Goal: Information Seeking & Learning: Learn about a topic

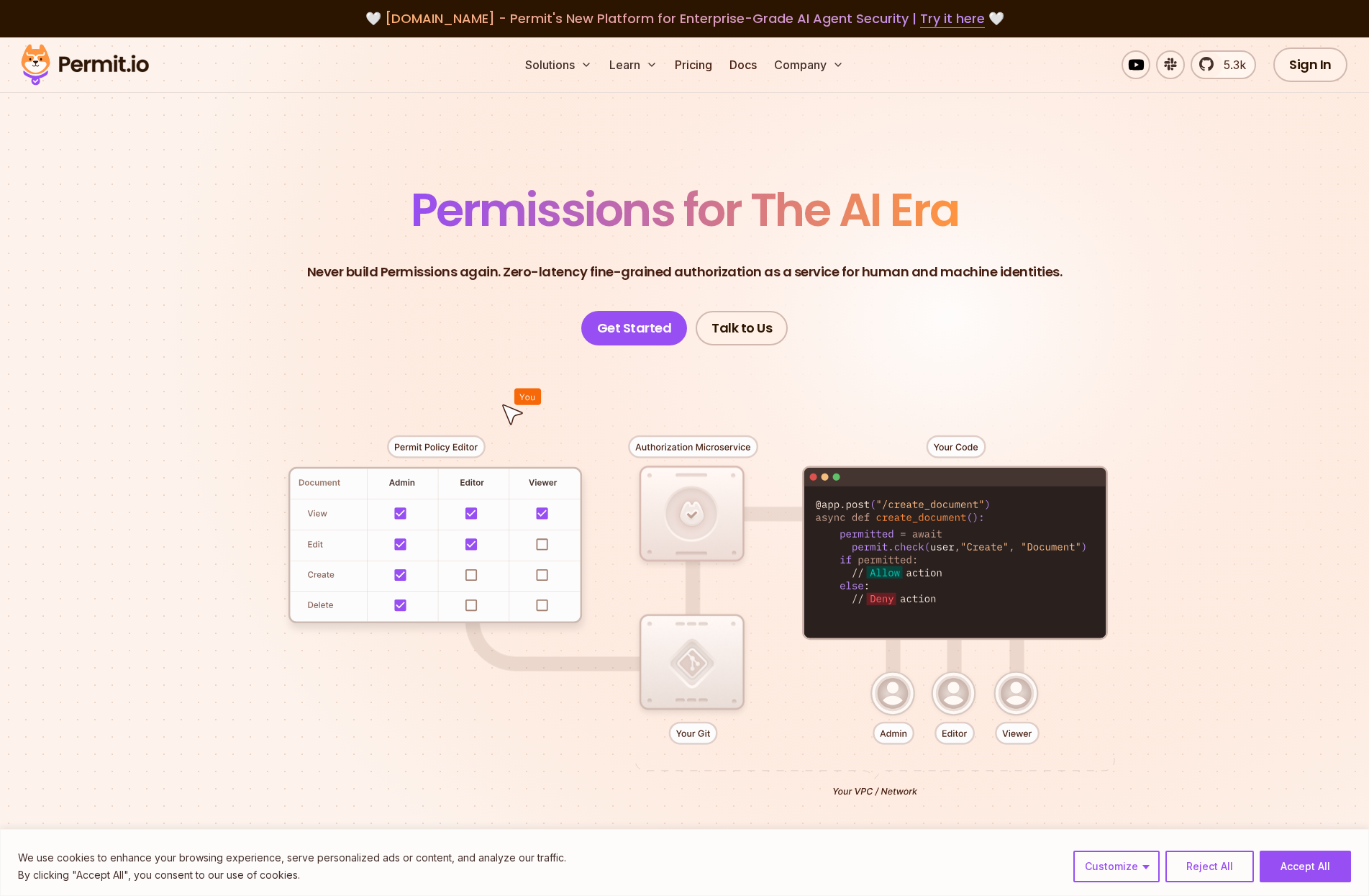
click at [933, 336] on header "Permissions for The AI Era Never build Permissions again. Zero-latency fine-gra…" at bounding box center [684, 266] width 1007 height 158
click at [187, 321] on header "Permissions for The AI Era Never build Permissions again. Zero-latency fine-gra…" at bounding box center [684, 266] width 1007 height 158
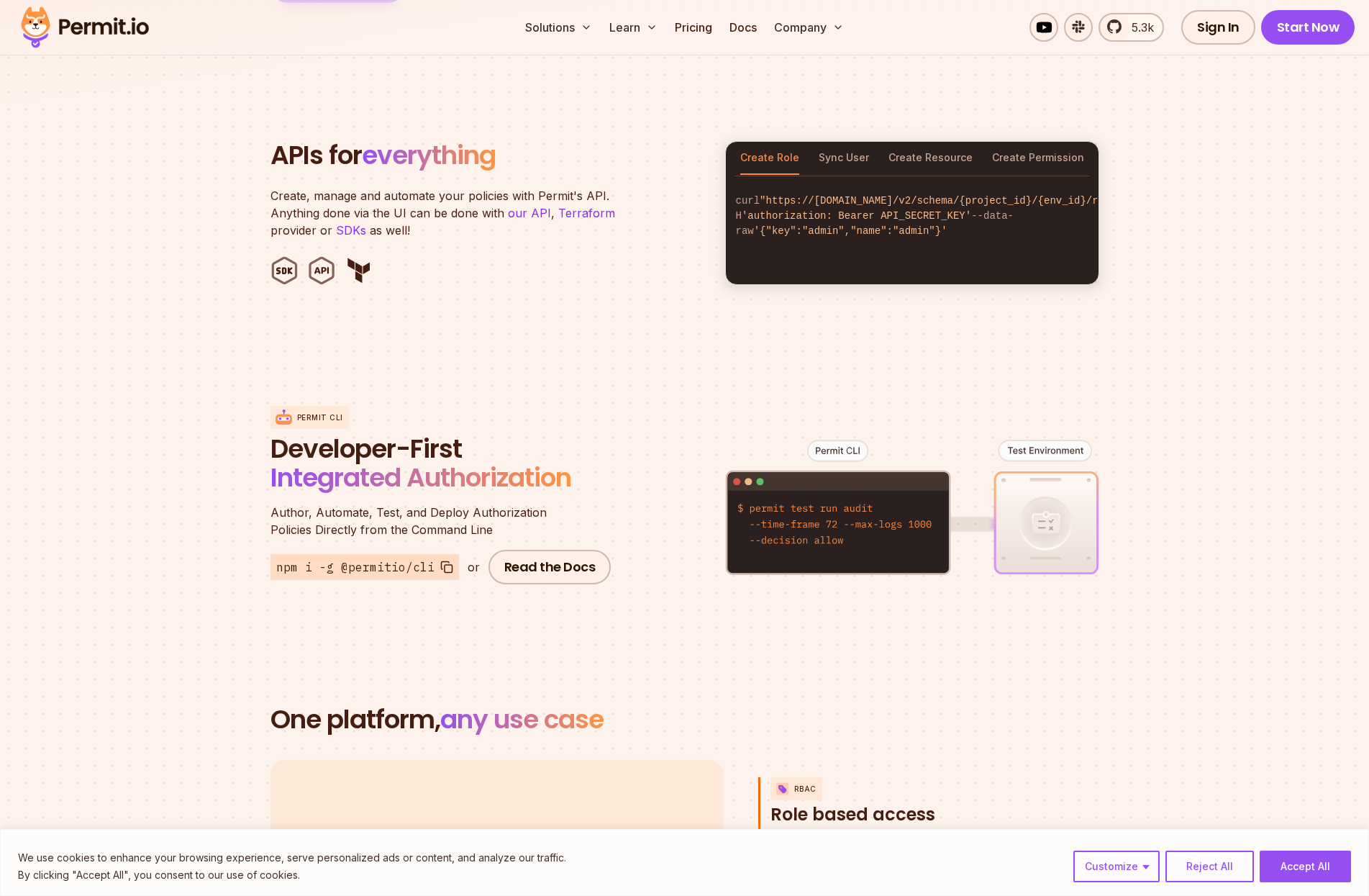
scroll to position [1870, 0]
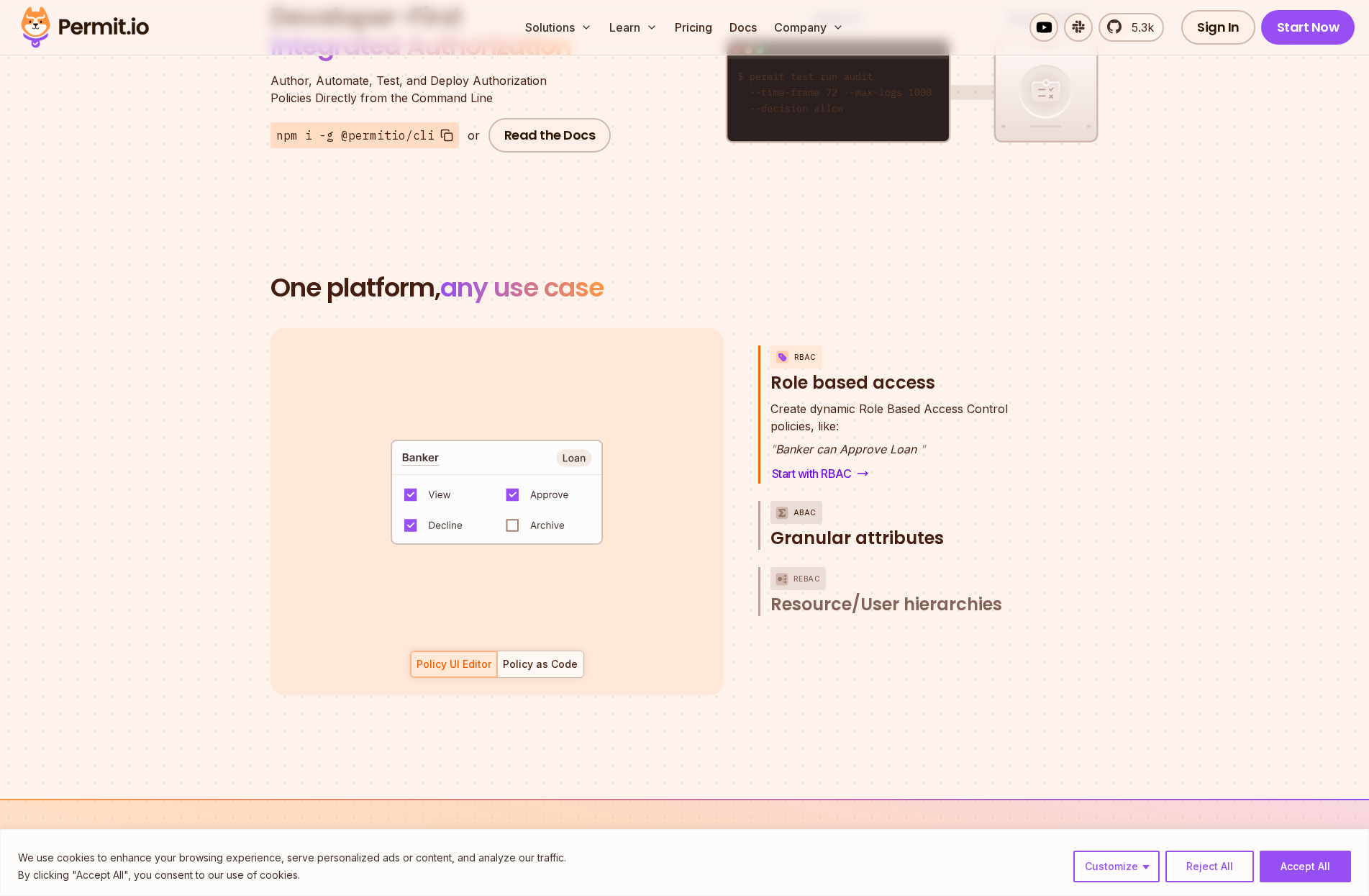
click at [880, 505] on button "ABAC Granular attributes" at bounding box center [905, 525] width 268 height 49
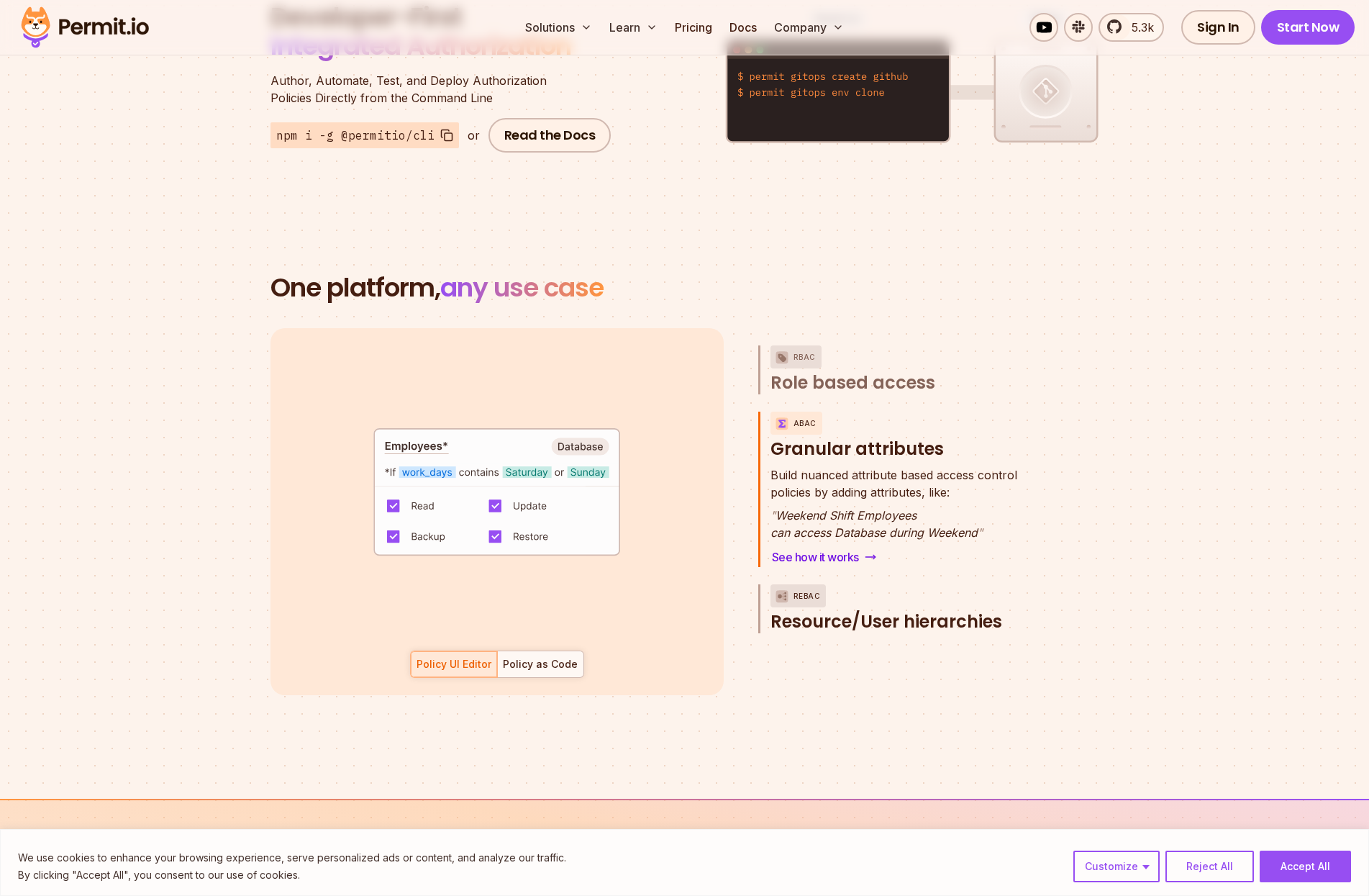
click at [919, 590] on button "ReBAC Resource/User hierarchies" at bounding box center [905, 608] width 268 height 49
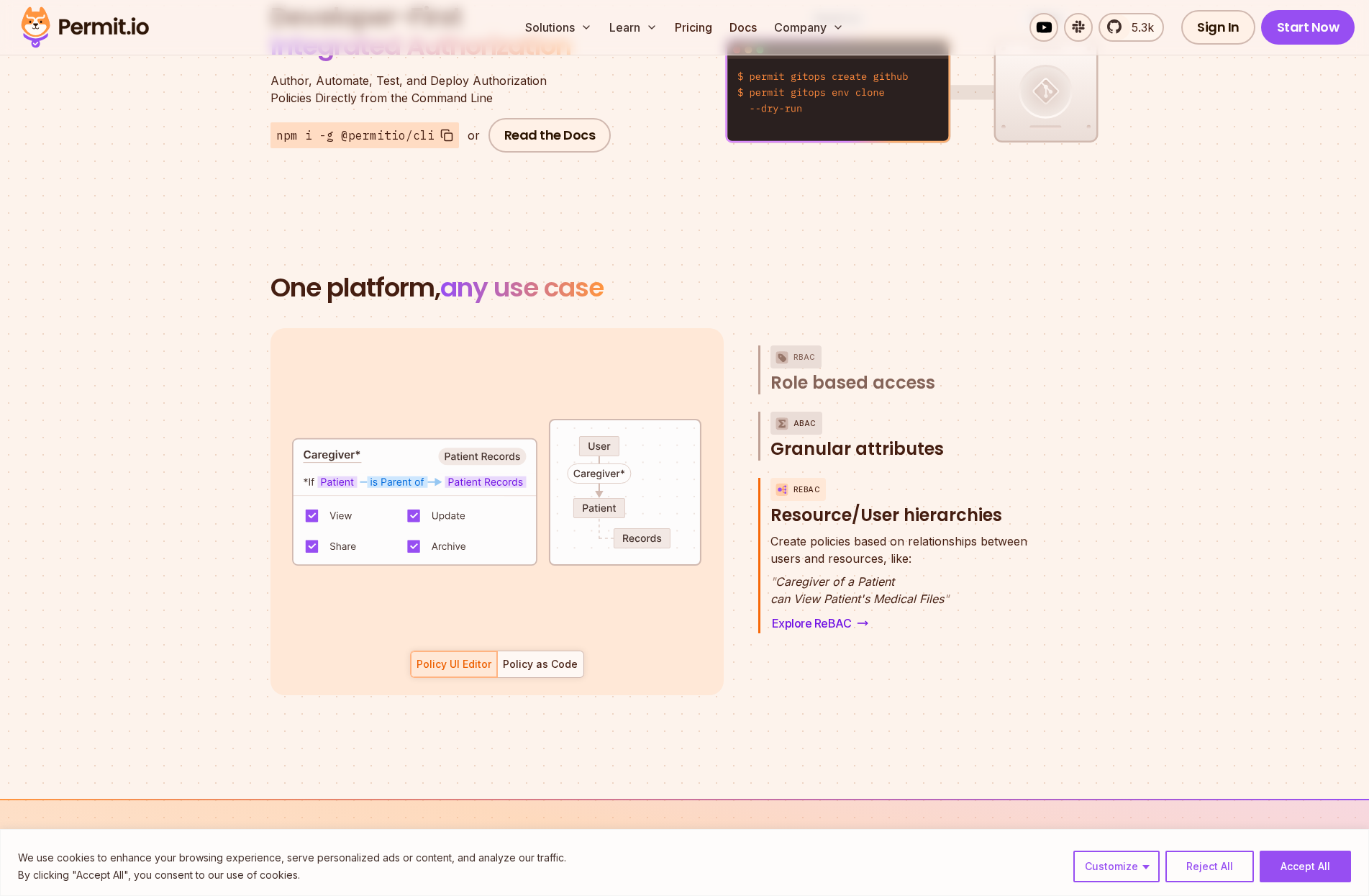
click at [881, 437] on span "Granular attributes" at bounding box center [857, 448] width 173 height 23
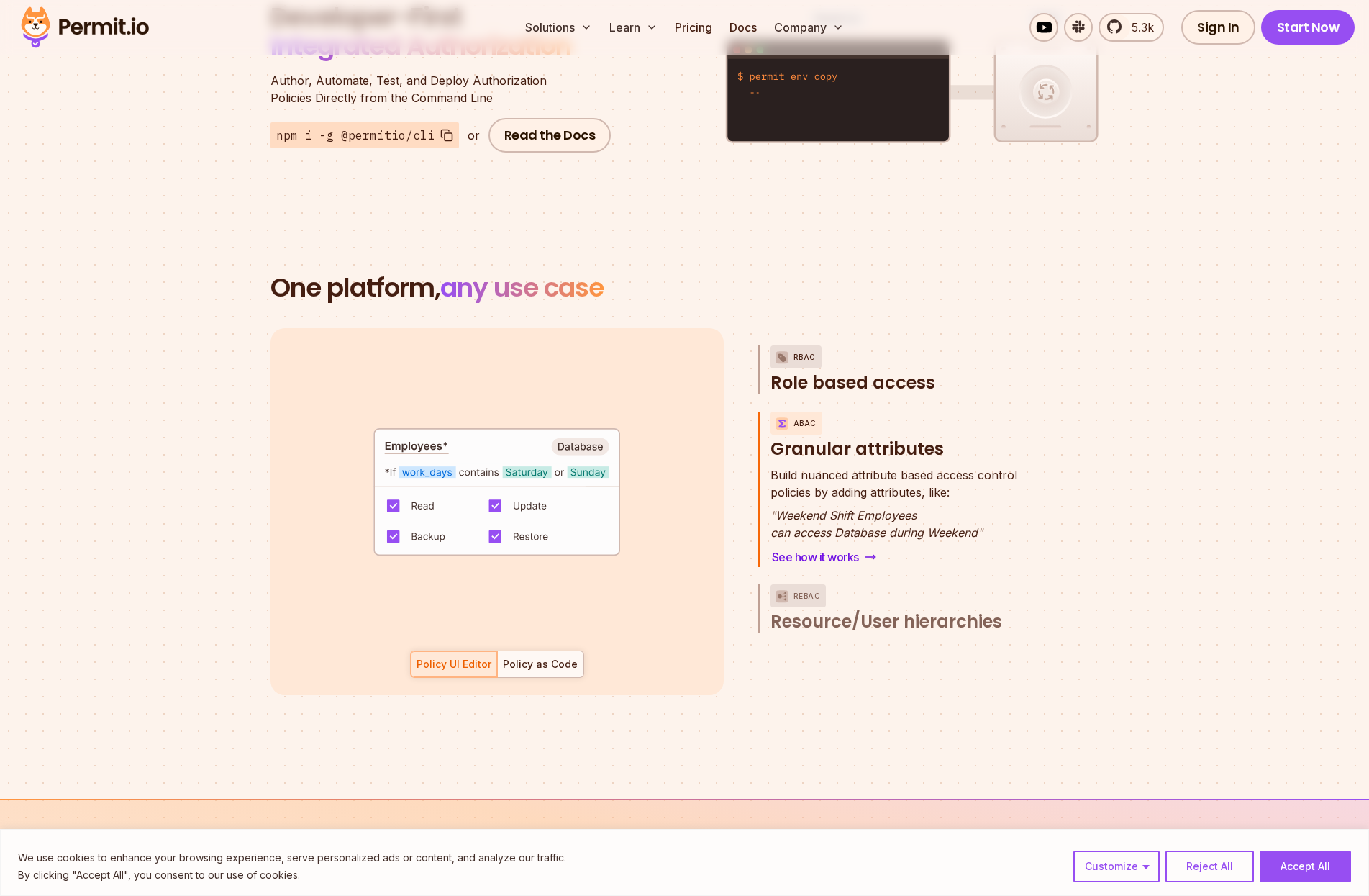
click at [899, 371] on span "Role based access" at bounding box center [853, 382] width 164 height 23
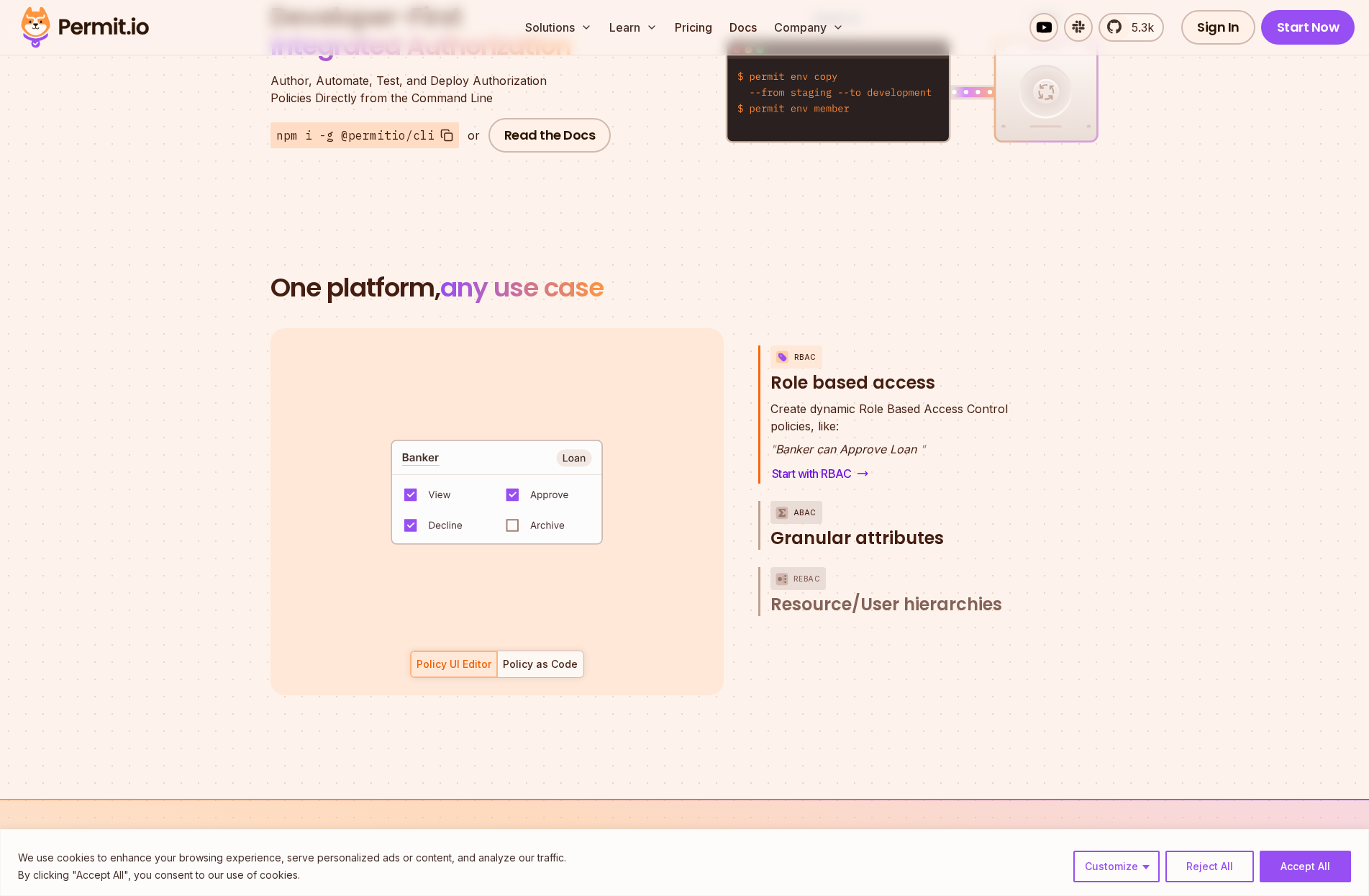
click at [909, 527] on span "Granular attributes" at bounding box center [857, 538] width 173 height 23
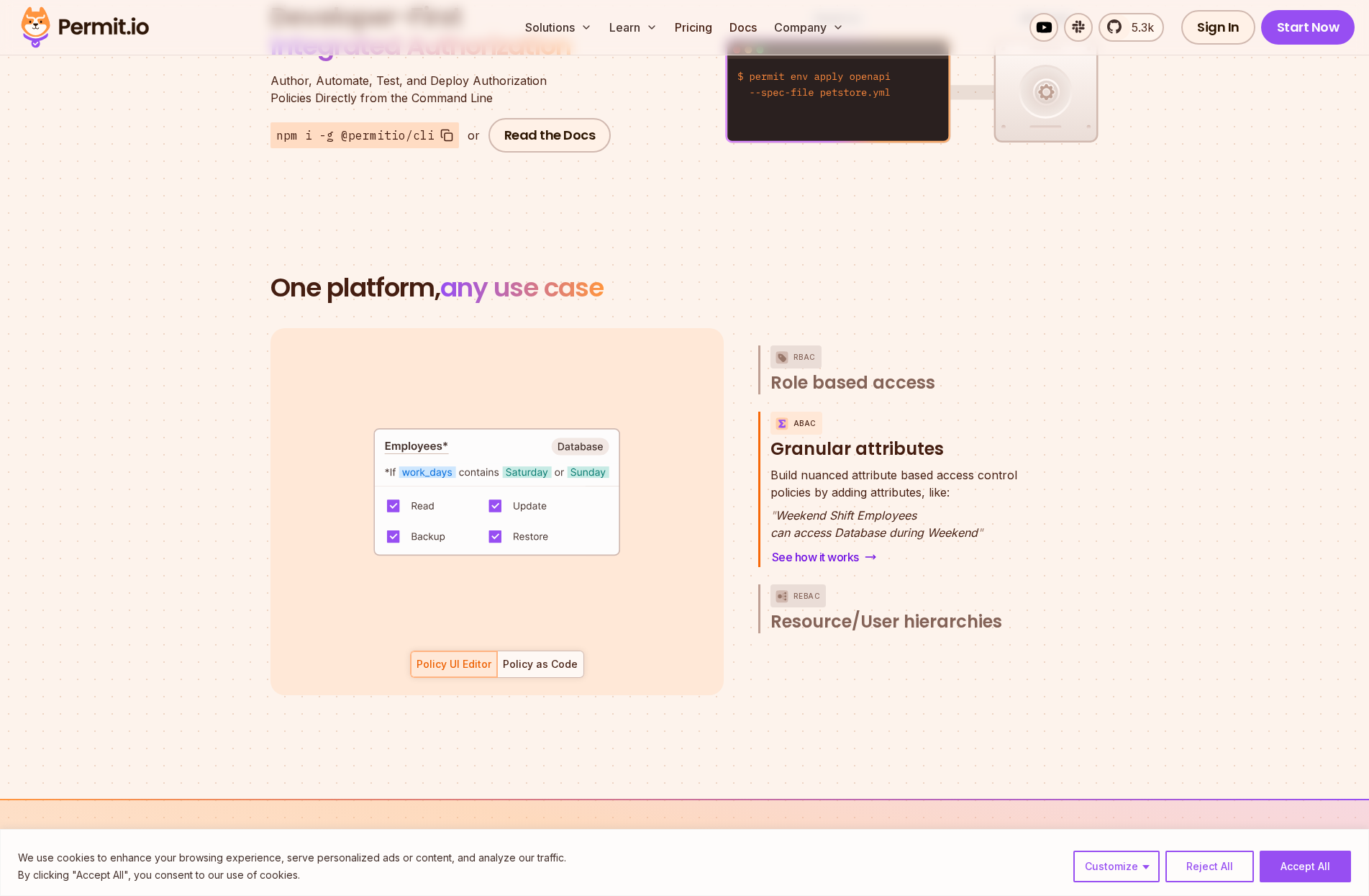
click at [898, 392] on div "RBAC Role based access ABAC Granular attributes Build nuanced attribute based a…" at bounding box center [898, 511] width 281 height 367
click at [876, 371] on span "Role based access" at bounding box center [853, 382] width 164 height 23
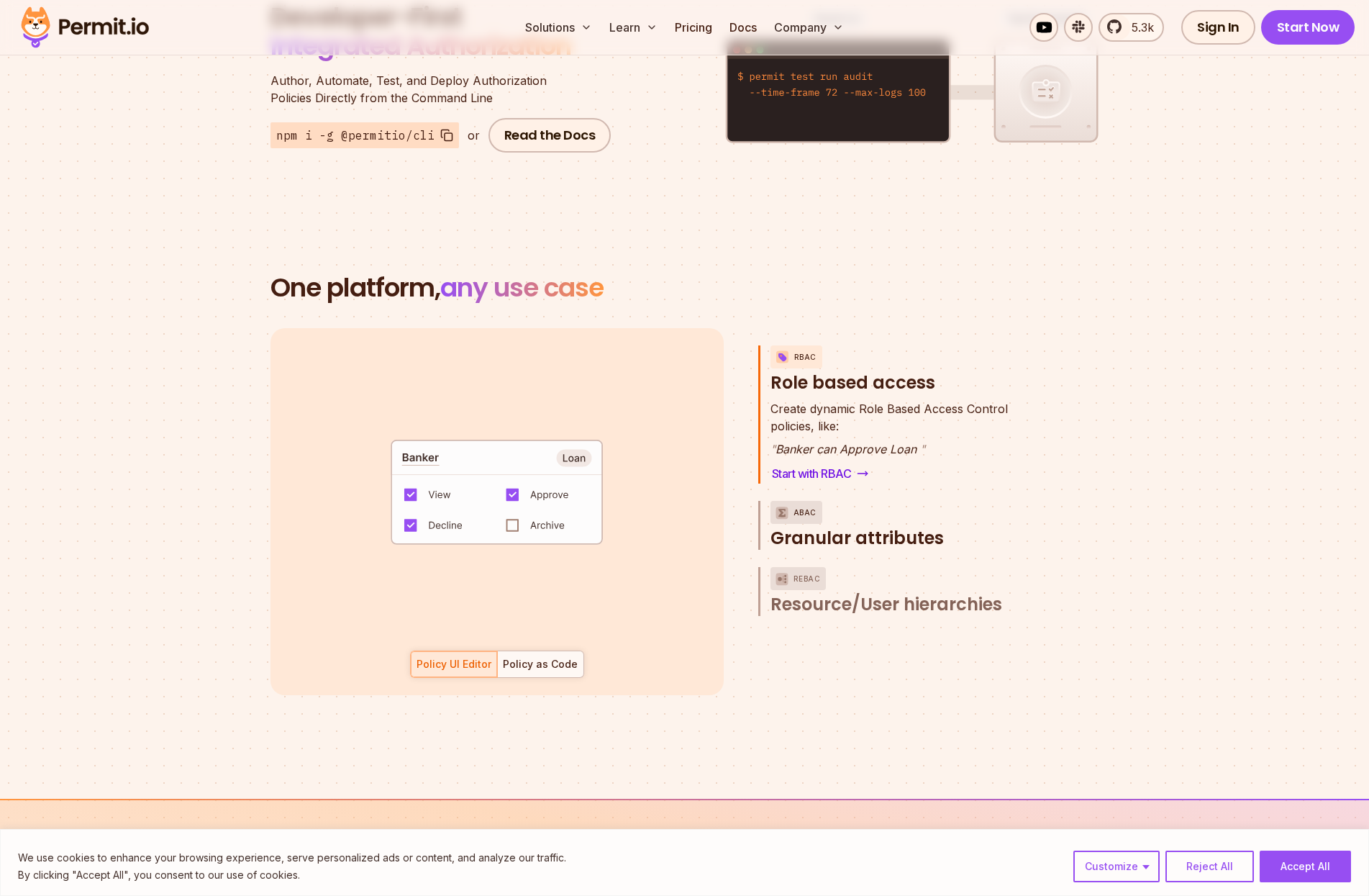
click at [918, 527] on span "Granular attributes" at bounding box center [857, 538] width 173 height 23
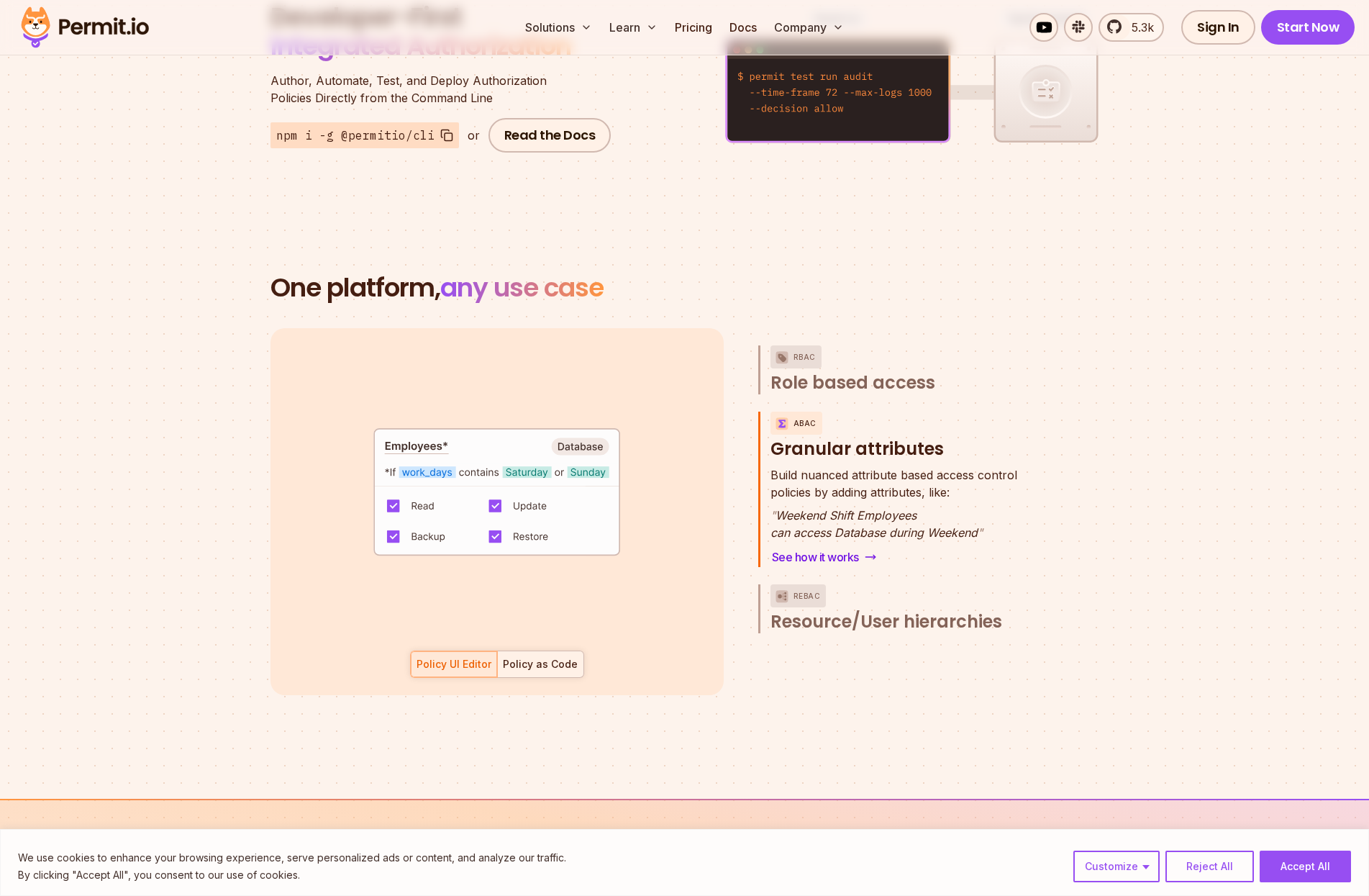
click at [531, 657] on div "Policy as Code" at bounding box center [540, 664] width 75 height 14
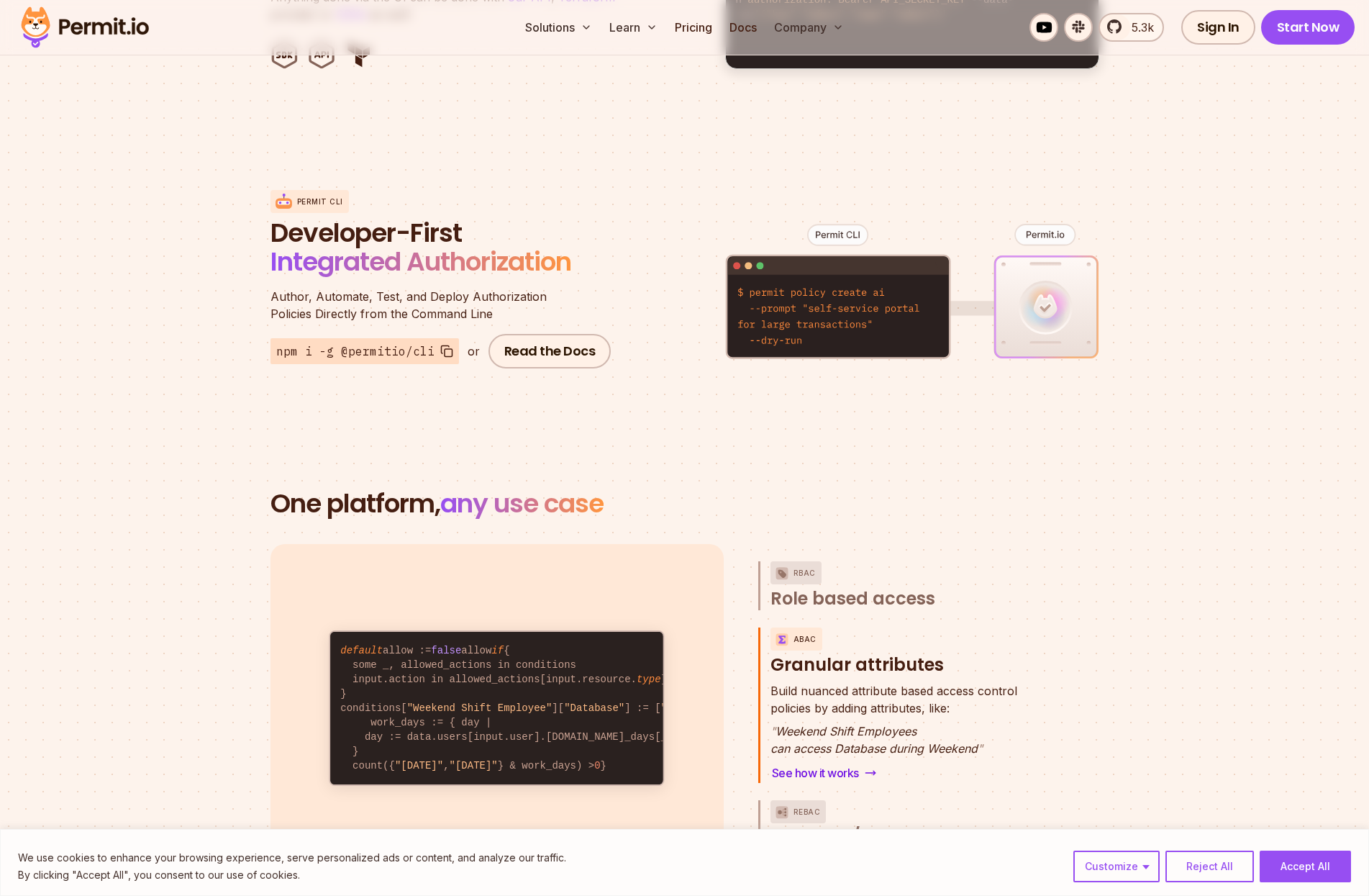
scroll to position [2015, 0]
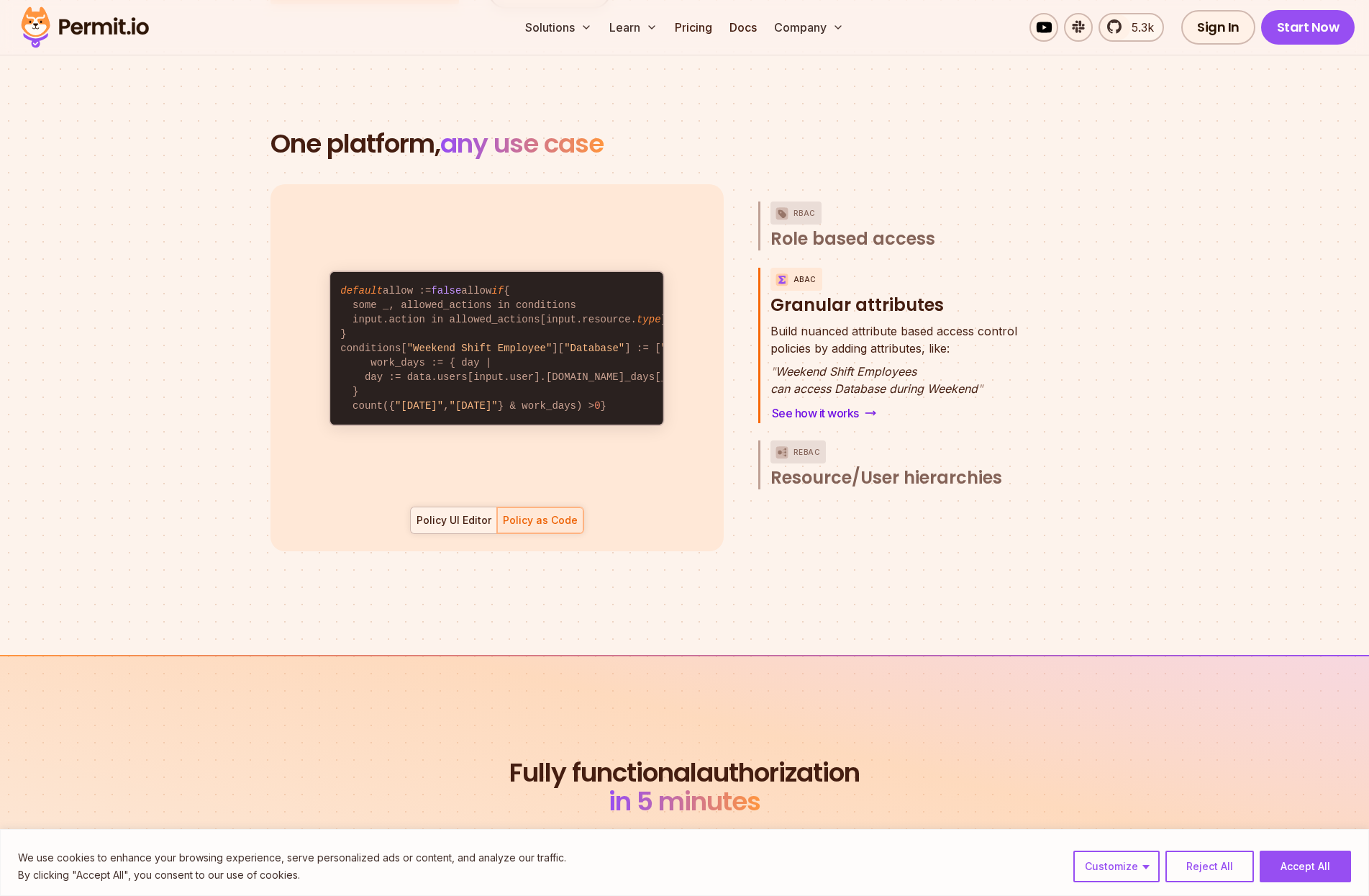
click at [458, 513] on div "Policy UI Editor" at bounding box center [454, 520] width 75 height 14
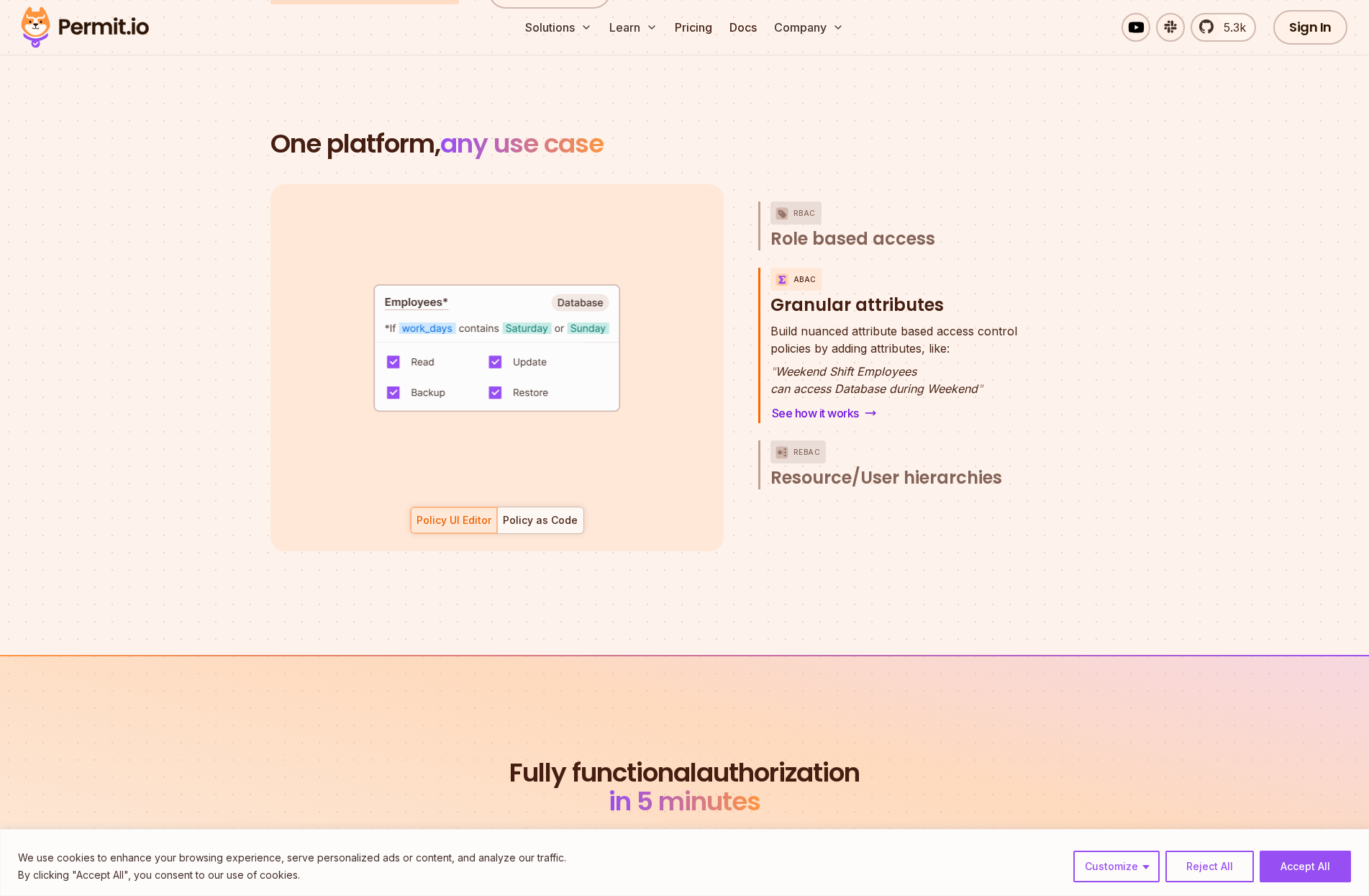
scroll to position [0, 0]
